Goal: Find specific page/section: Find specific page/section

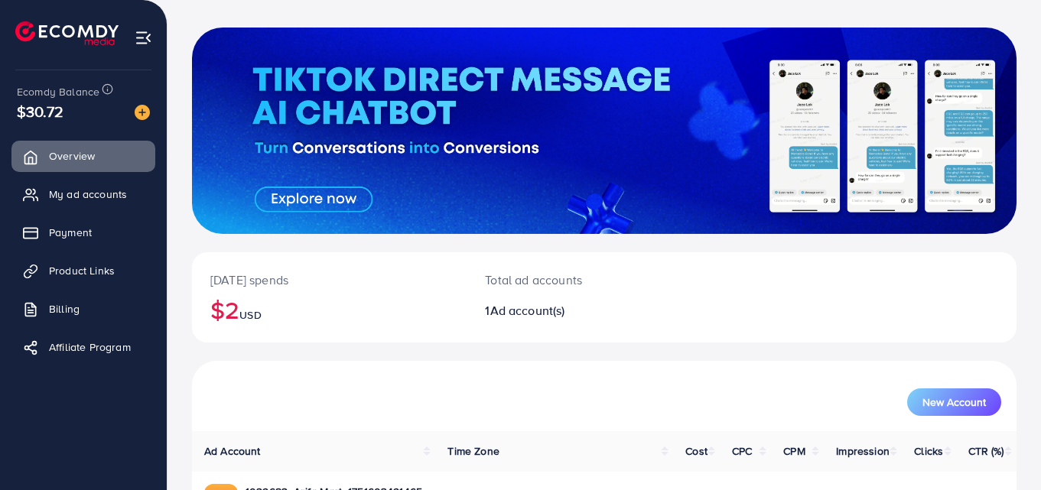
scroll to position [76, 0]
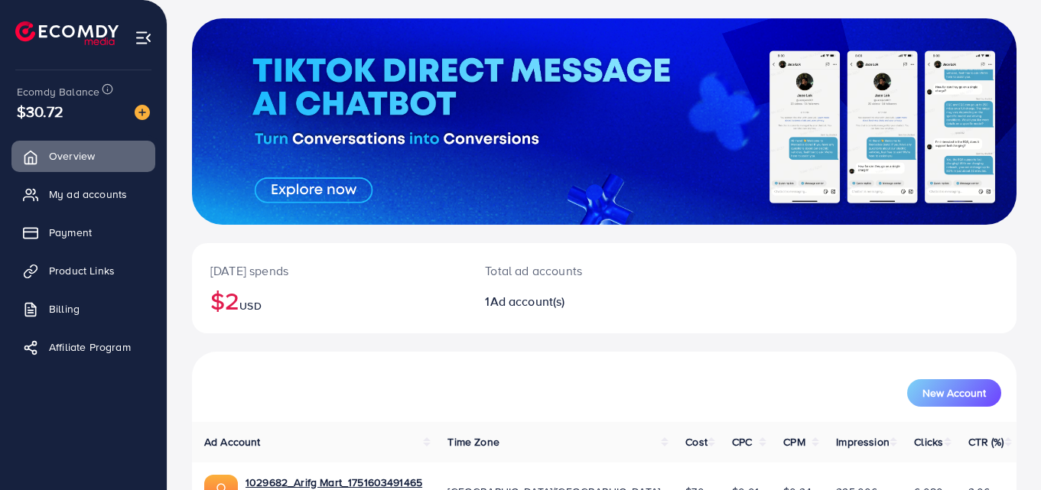
click at [766, 222] on div at bounding box center [604, 121] width 825 height 207
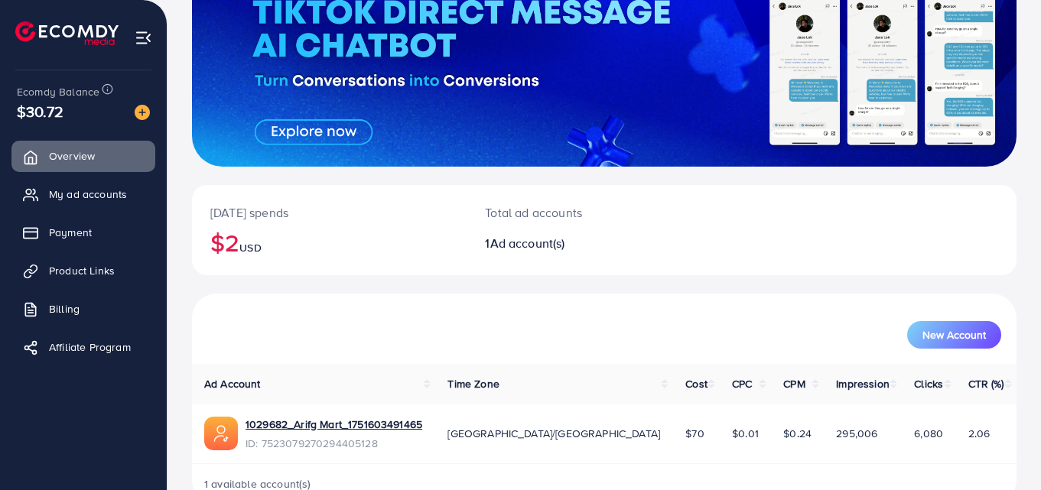
scroll to position [174, 0]
